Goal: Check status

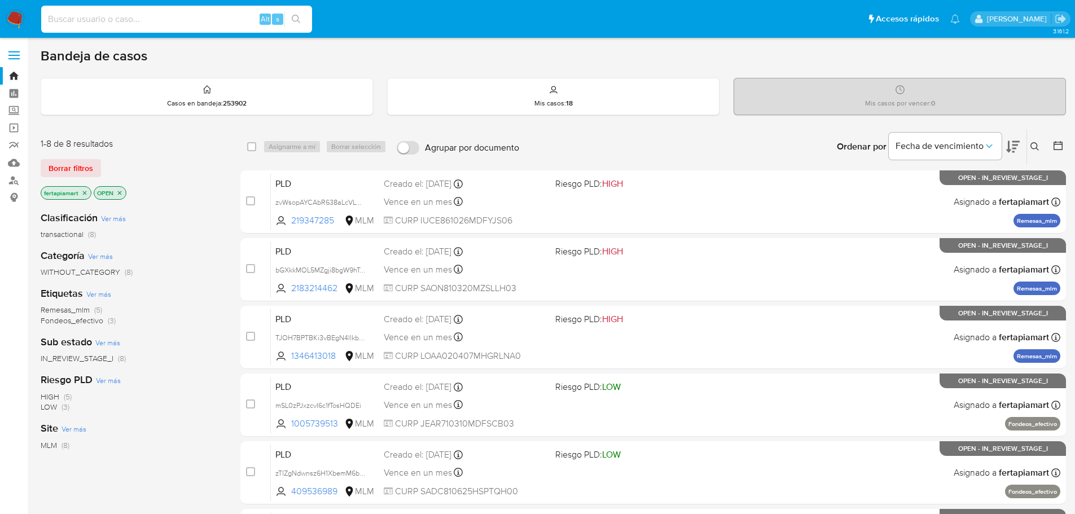
click at [170, 16] on input at bounding box center [176, 19] width 271 height 15
paste input "1276326994"
type input "1276326994"
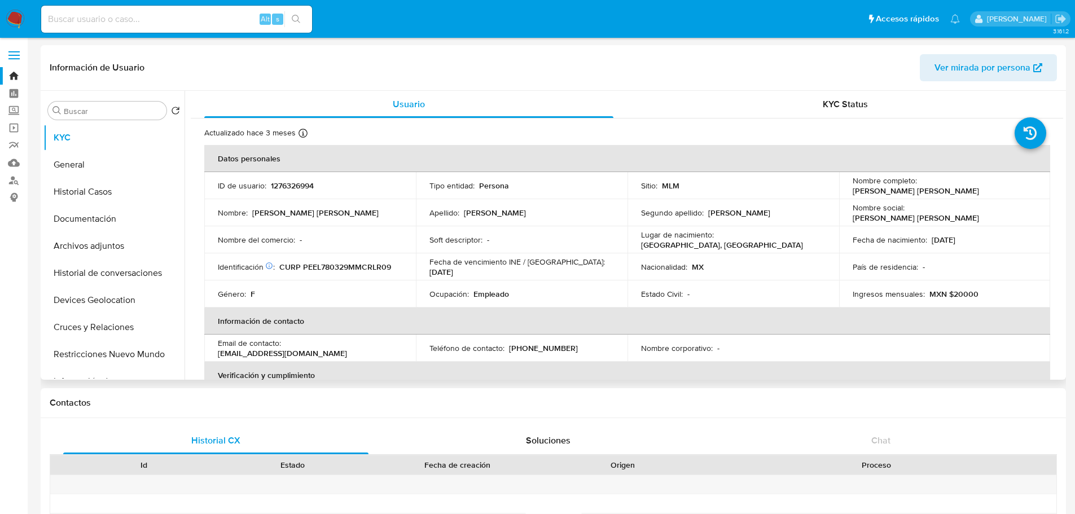
select select "10"
click at [94, 193] on button "Historial Casos" at bounding box center [109, 191] width 132 height 27
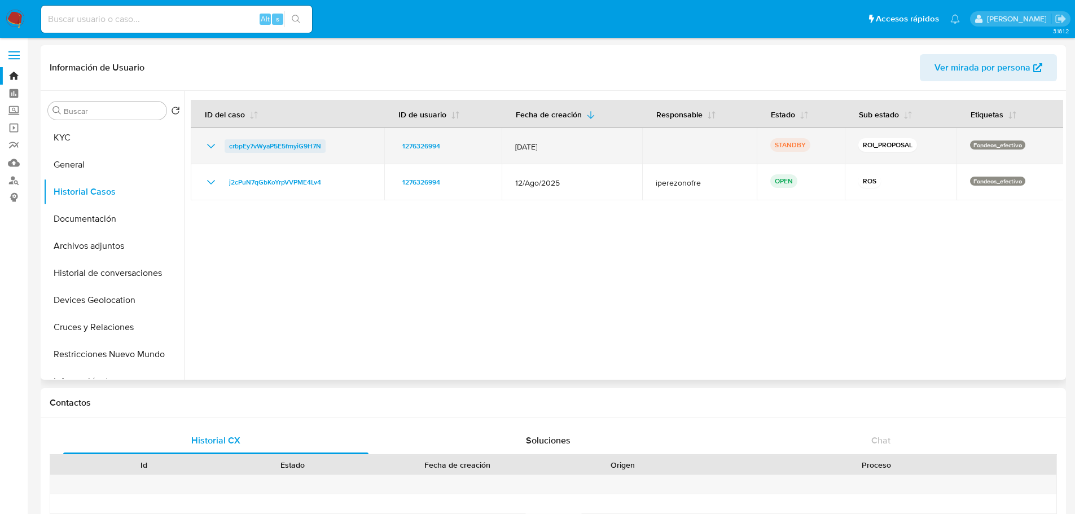
click at [306, 141] on span "crbpEy7vWyaP5E5fmyiG9H7N" at bounding box center [275, 146] width 92 height 14
click at [283, 151] on span "crbpEy7vWyaP5E5fmyiG9H7N" at bounding box center [275, 146] width 92 height 14
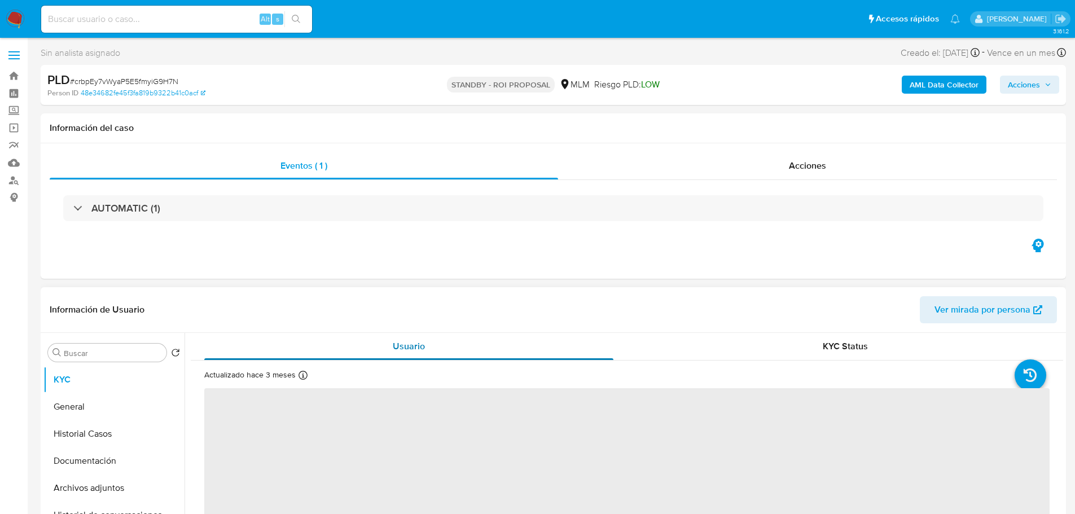
select select "10"
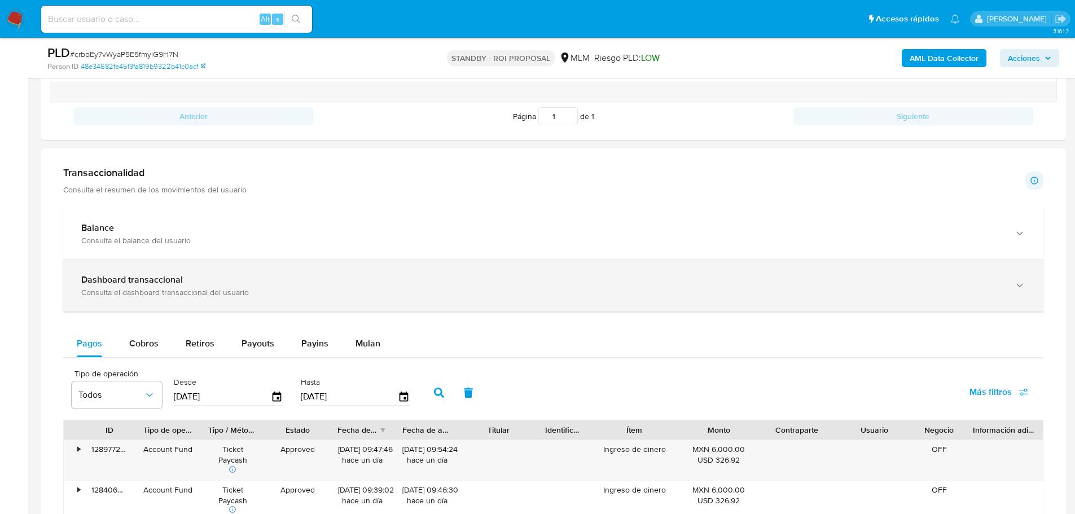
scroll to position [670, 0]
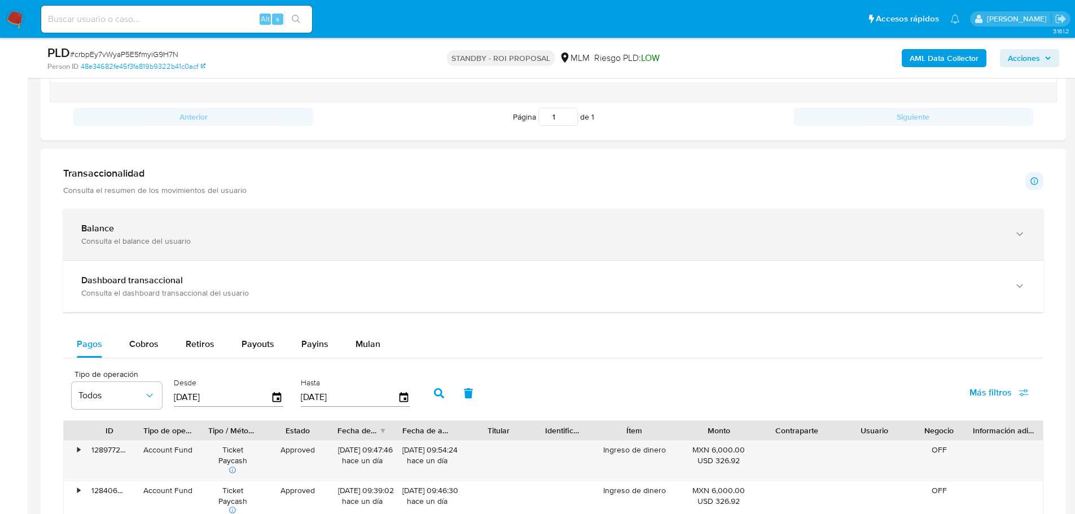
click at [502, 242] on div "Consulta el balance del usuario" at bounding box center [542, 241] width 922 height 10
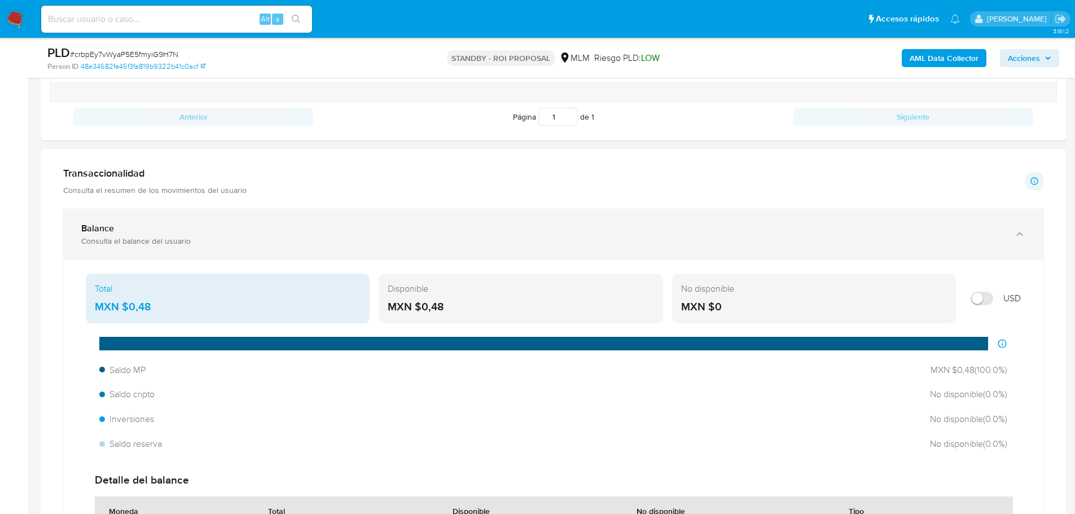
click at [502, 242] on div "Consulta el balance del usuario" at bounding box center [542, 241] width 922 height 10
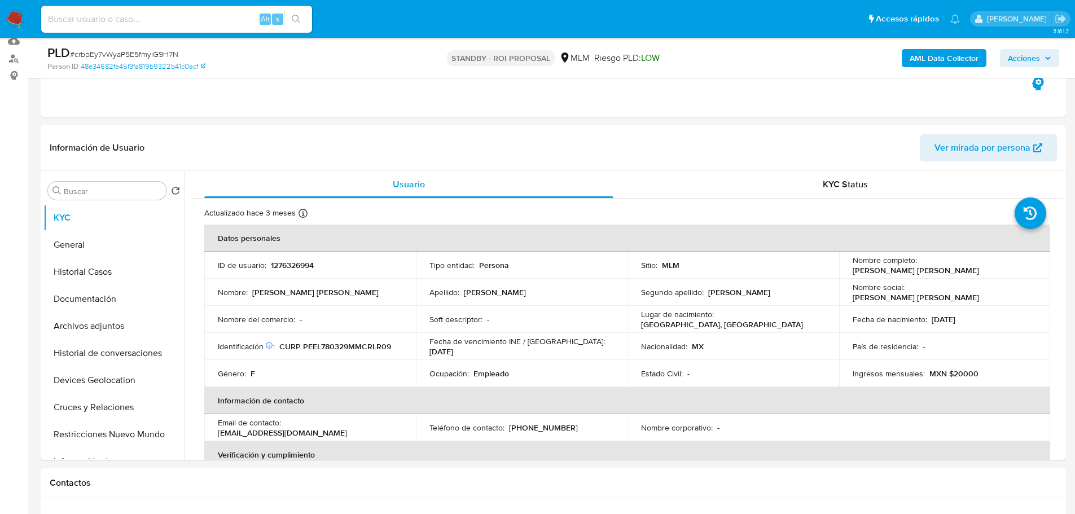
scroll to position [121, 0]
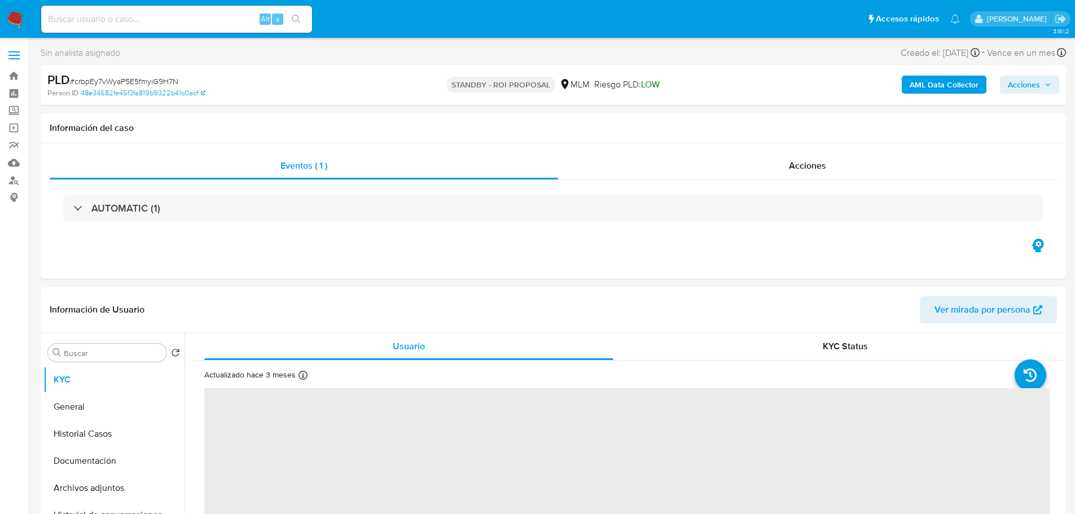
select select "10"
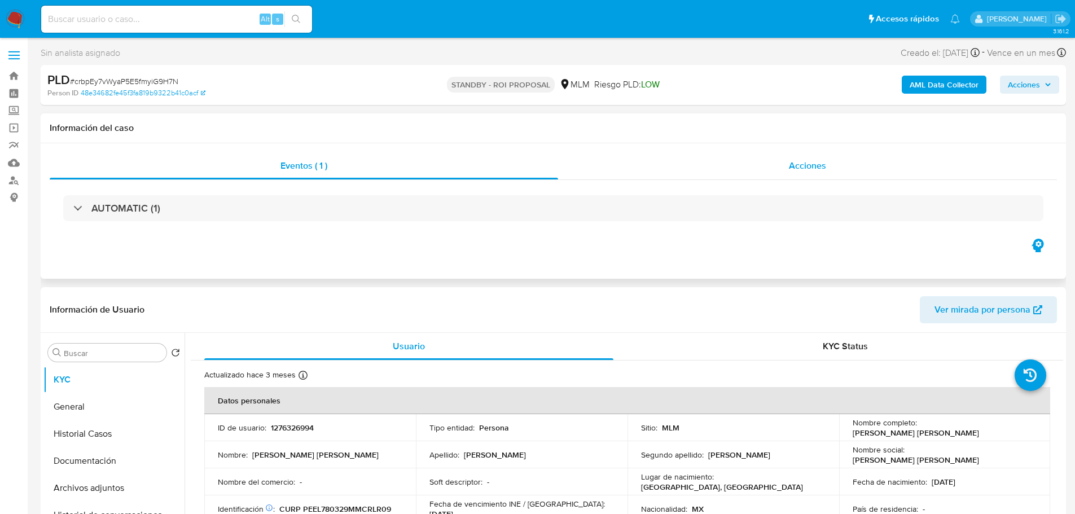
click at [746, 164] on div "Acciones" at bounding box center [807, 165] width 499 height 27
